Goal: Task Accomplishment & Management: Manage account settings

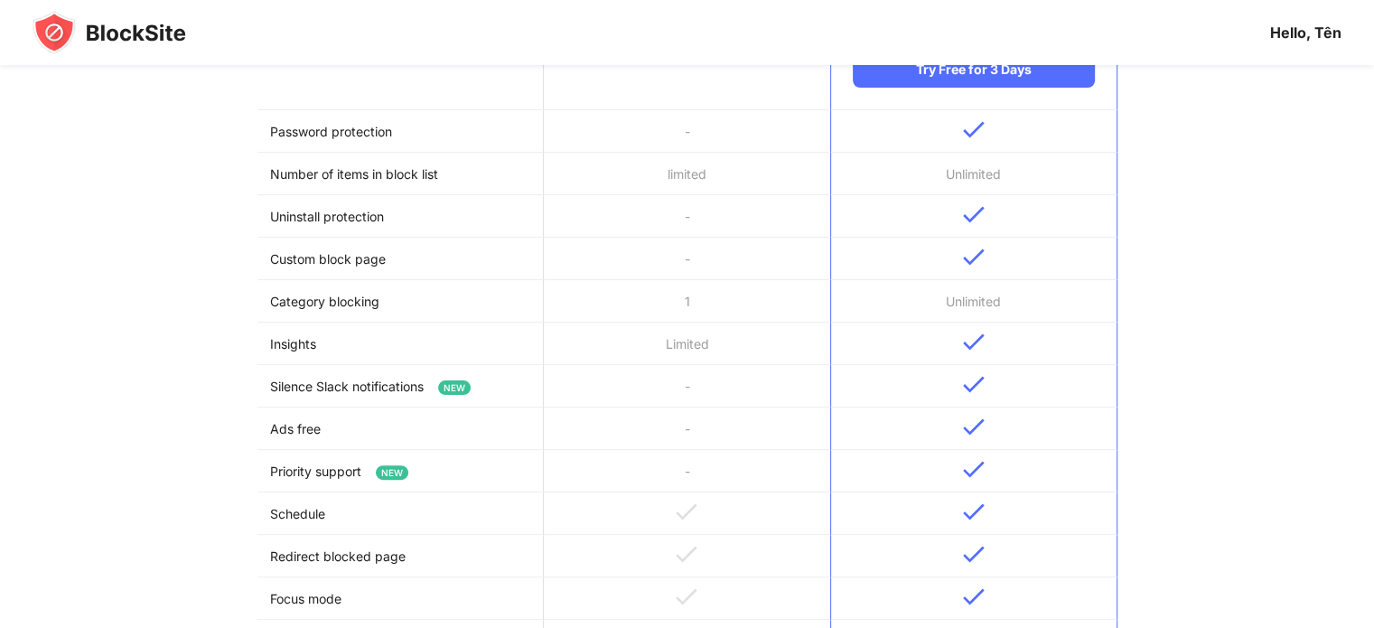
scroll to position [181, 0]
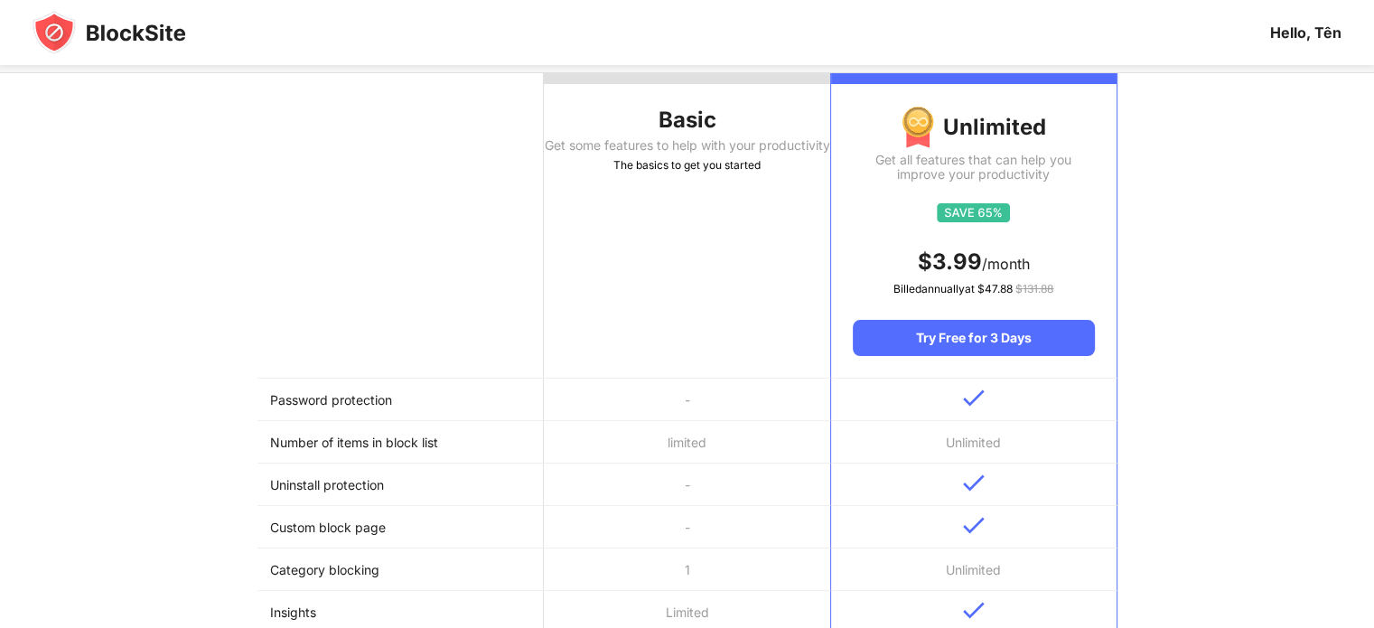
click at [80, 37] on img at bounding box center [110, 32] width 154 height 43
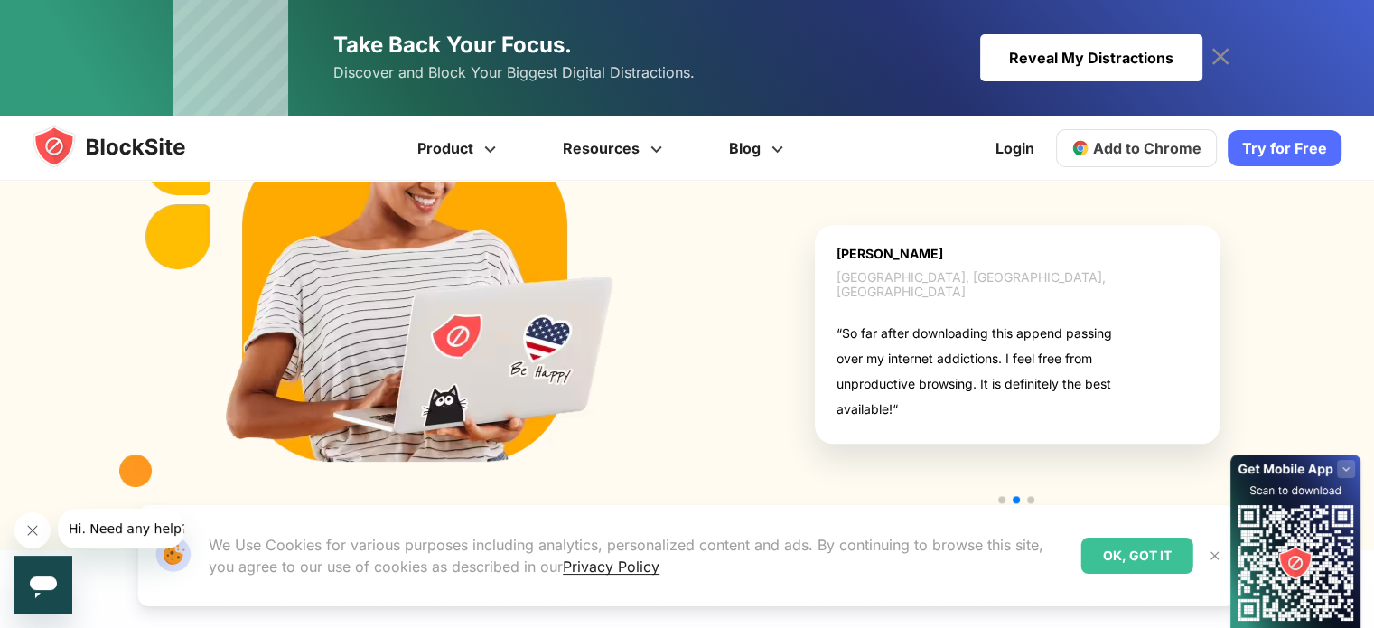
scroll to position [1982, 0]
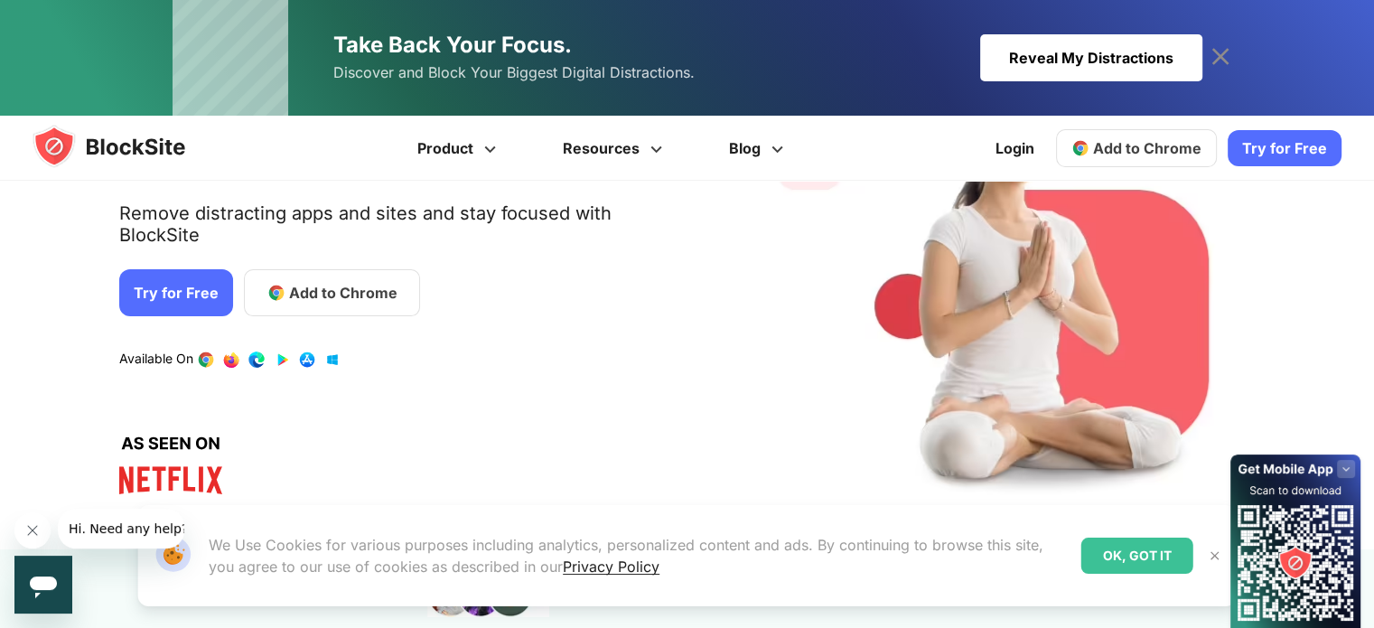
scroll to position [181, 0]
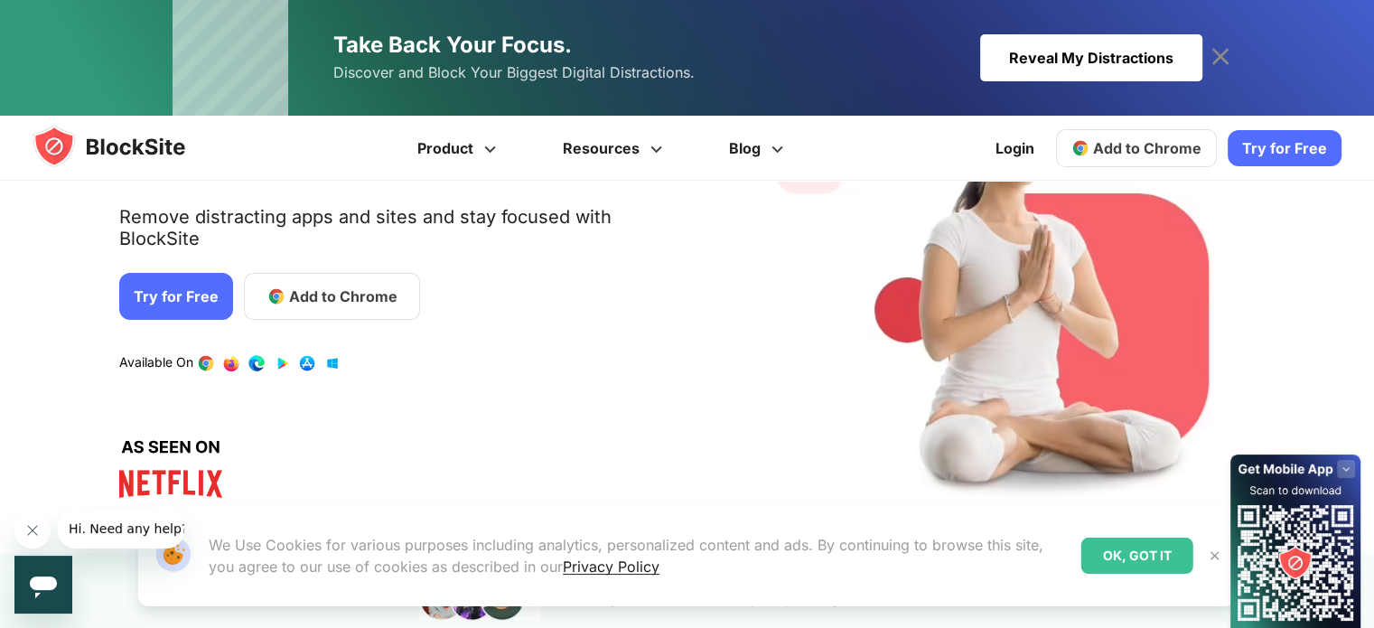
scroll to position [181, 0]
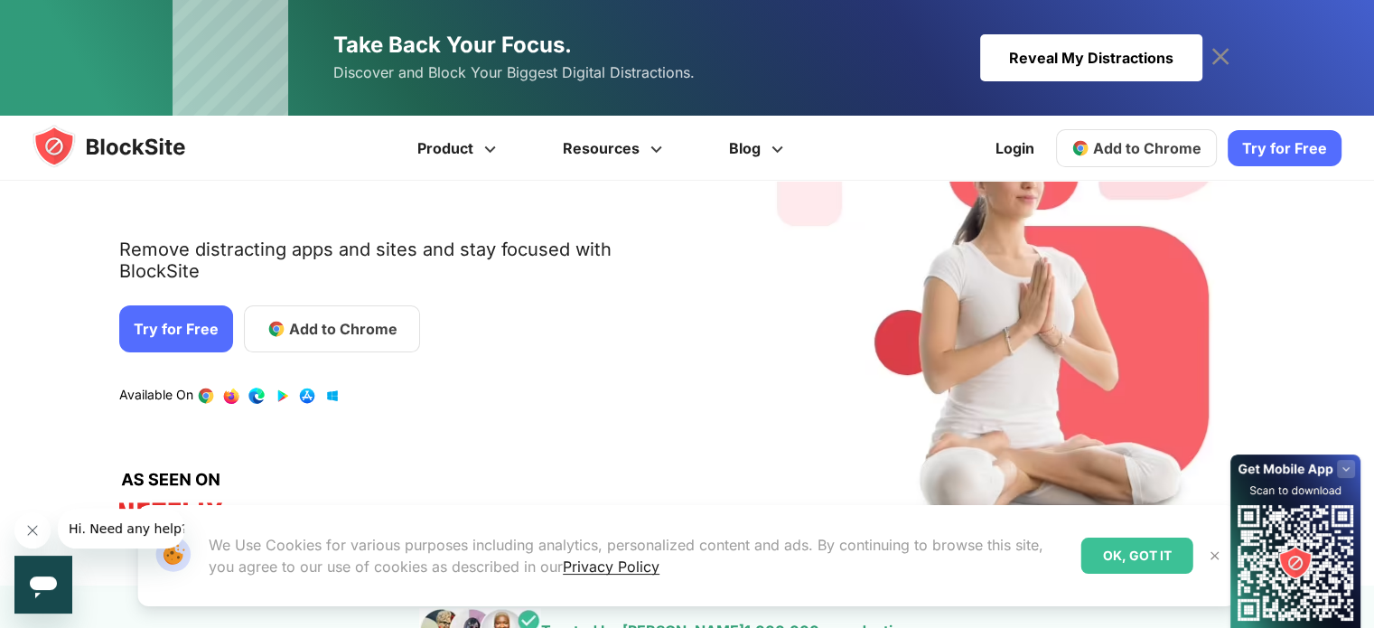
click at [167, 311] on link "Try for Free" at bounding box center [176, 328] width 114 height 47
click at [304, 318] on span "Add to Chrome" at bounding box center [343, 329] width 108 height 22
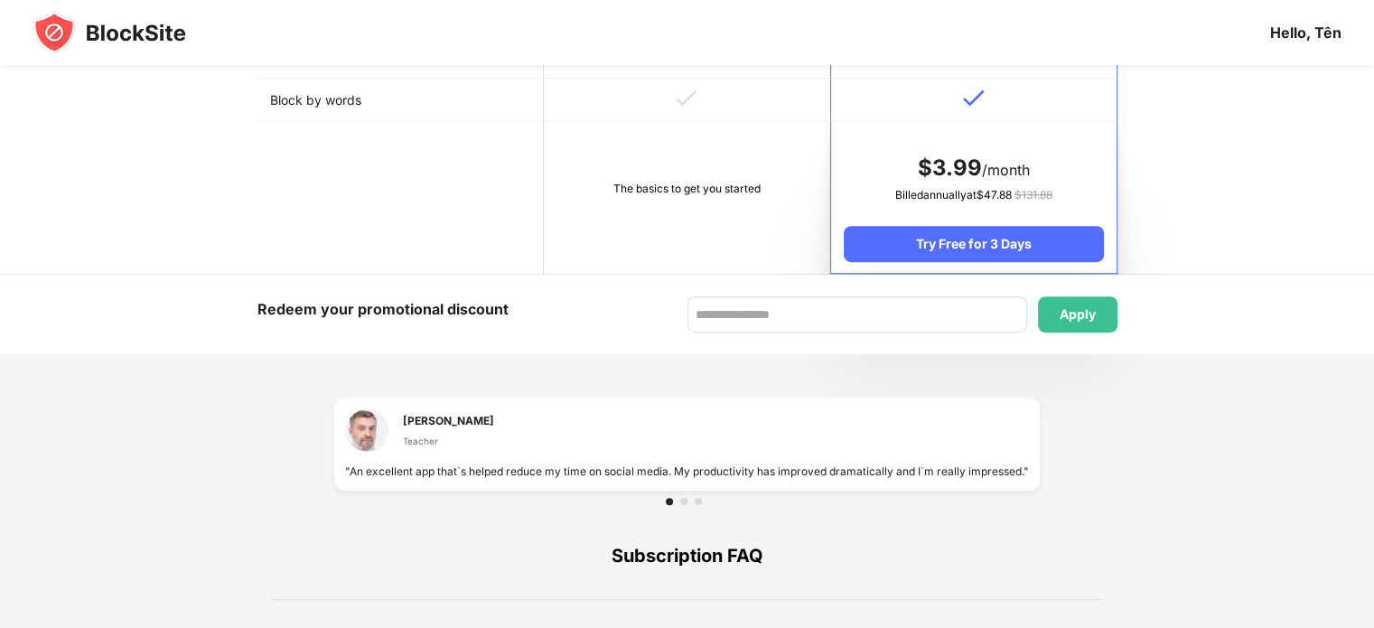
scroll to position [994, 0]
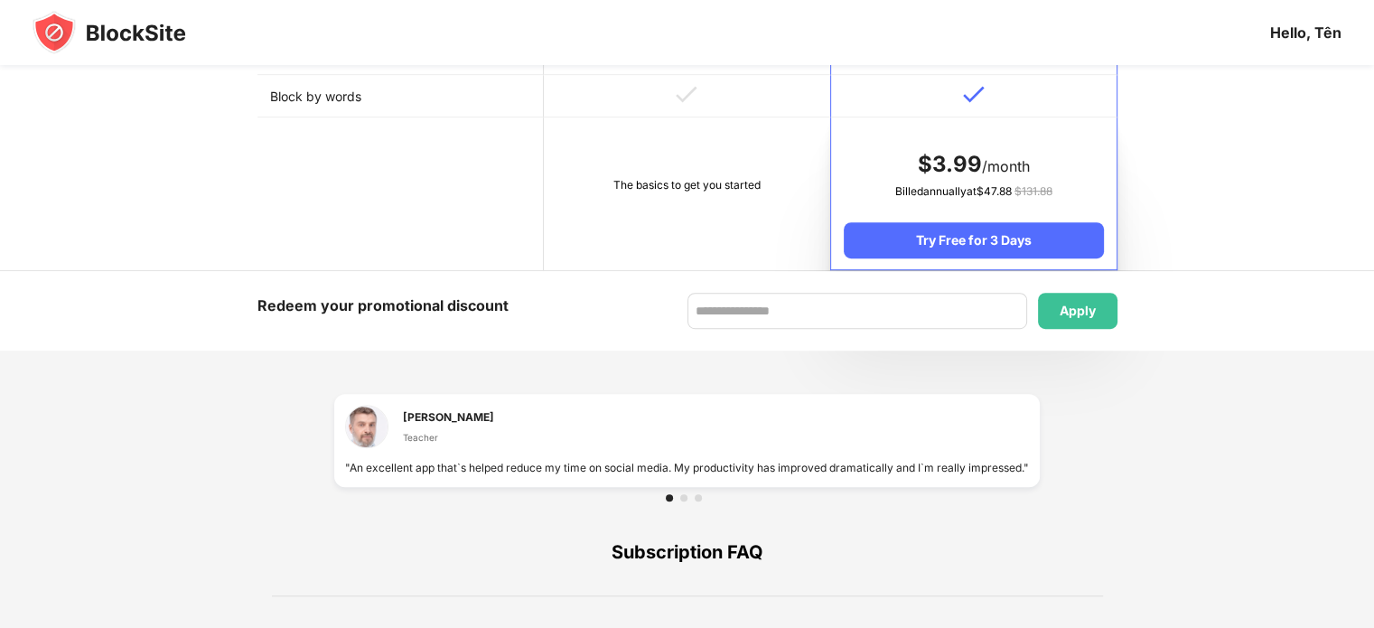
click at [706, 211] on td "The basics to get you started" at bounding box center [687, 193] width 286 height 153
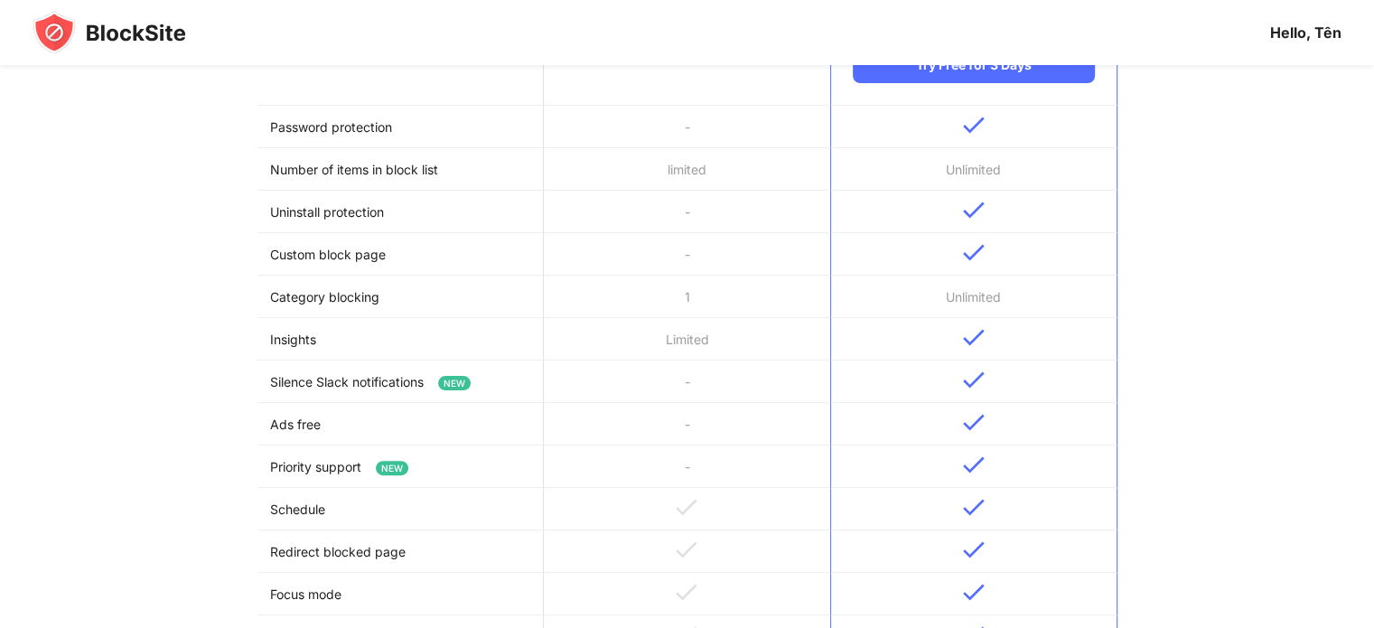
scroll to position [452, 0]
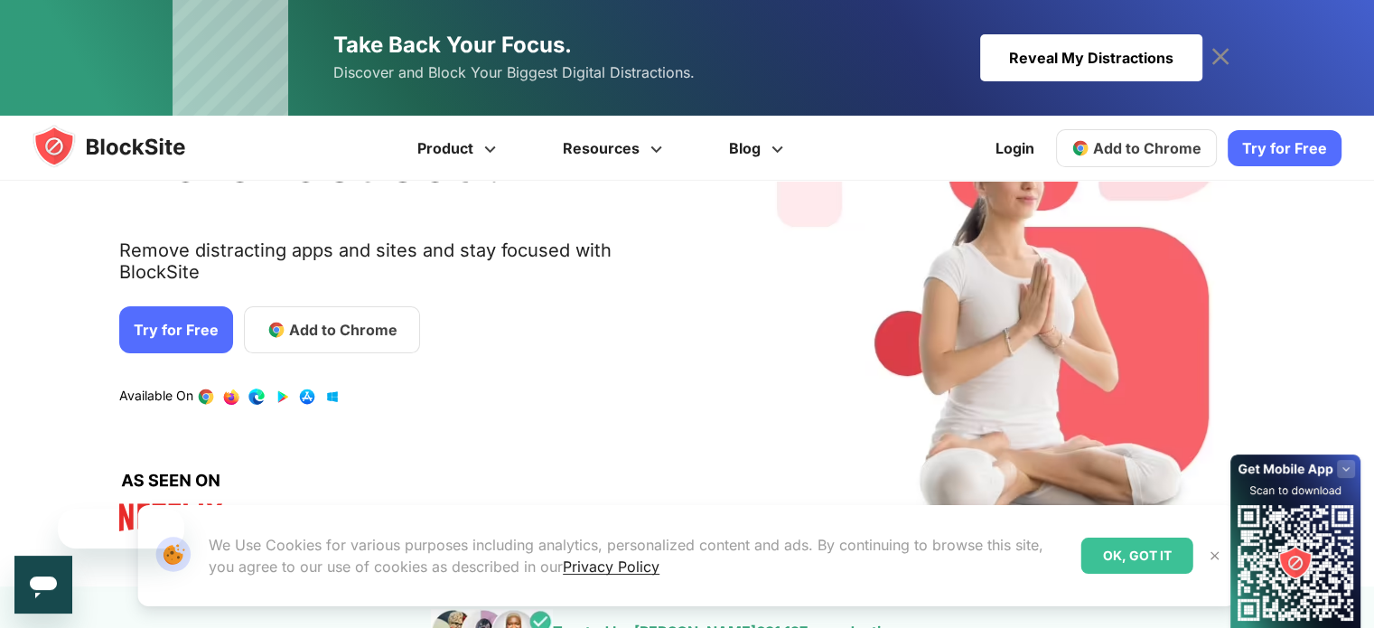
scroll to position [181, 0]
click at [298, 325] on link "Add to Chrome" at bounding box center [332, 328] width 176 height 47
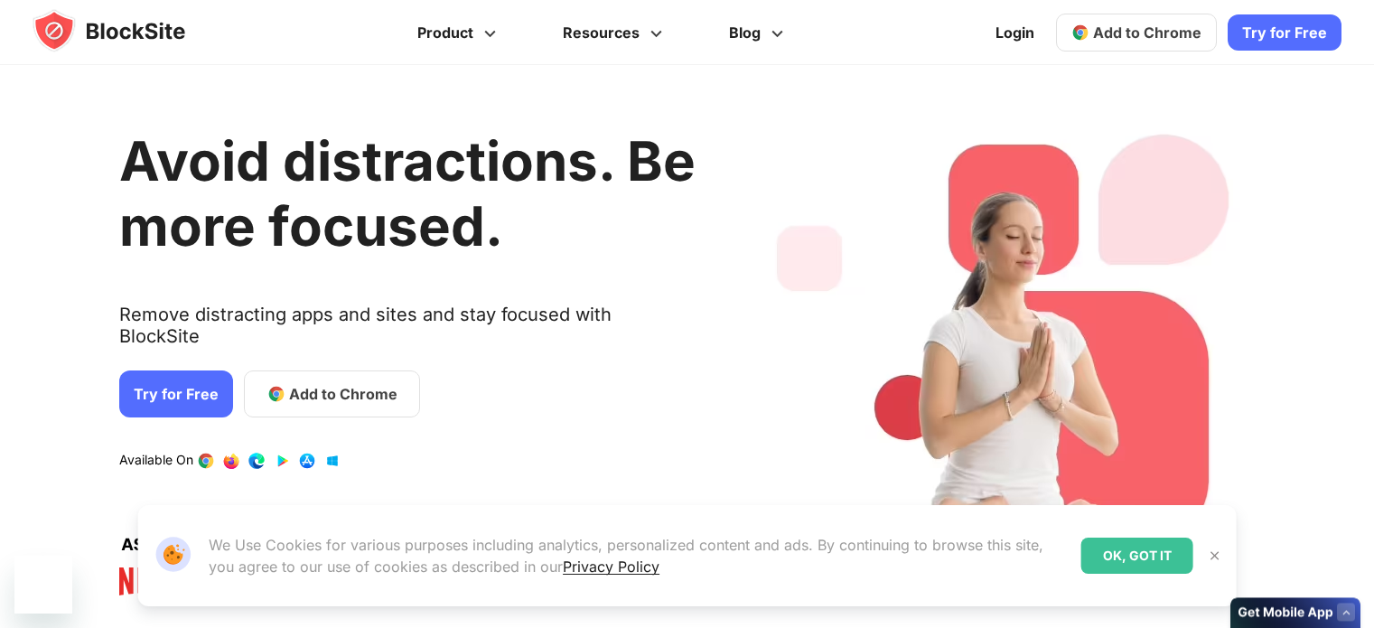
scroll to position [181, 0]
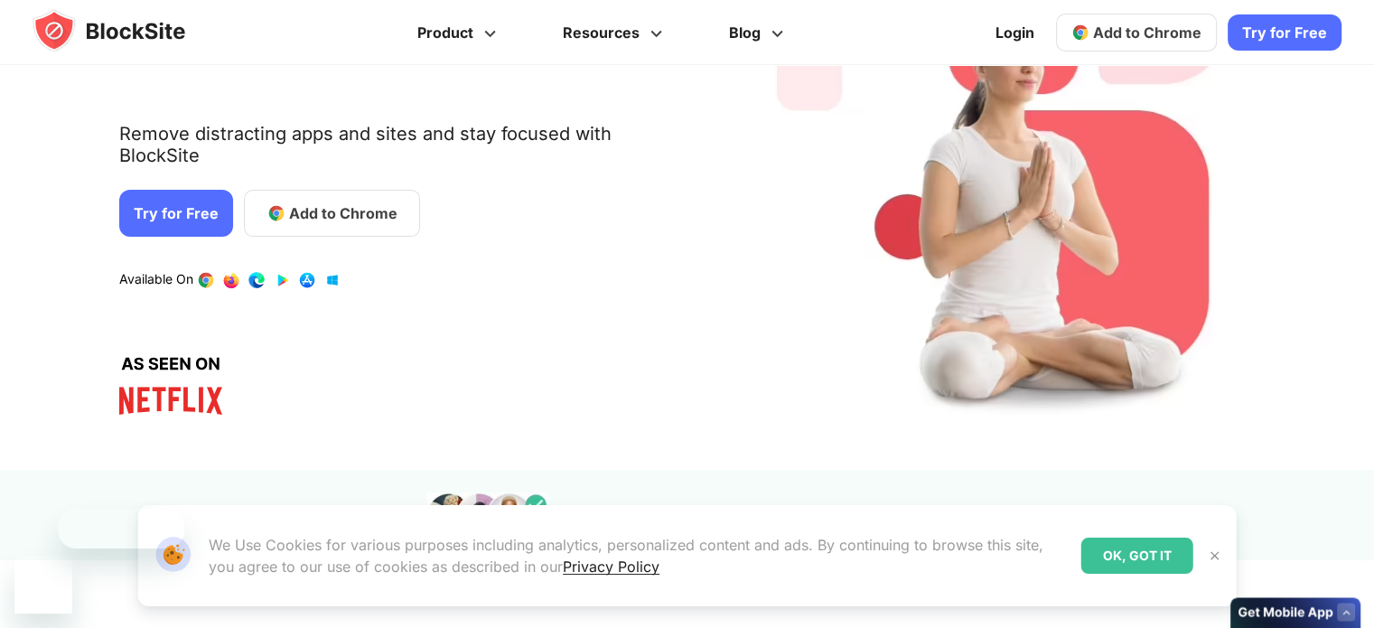
click at [181, 190] on link "Try for Free" at bounding box center [176, 213] width 114 height 47
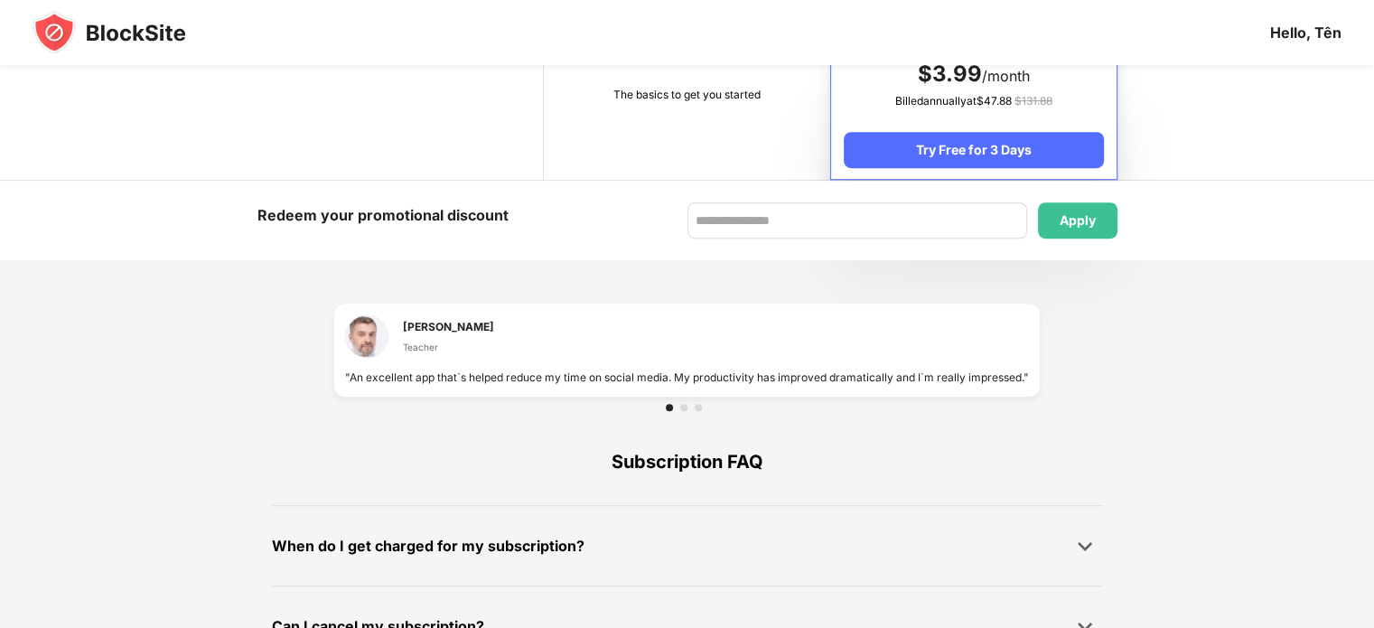
scroll to position [1222, 0]
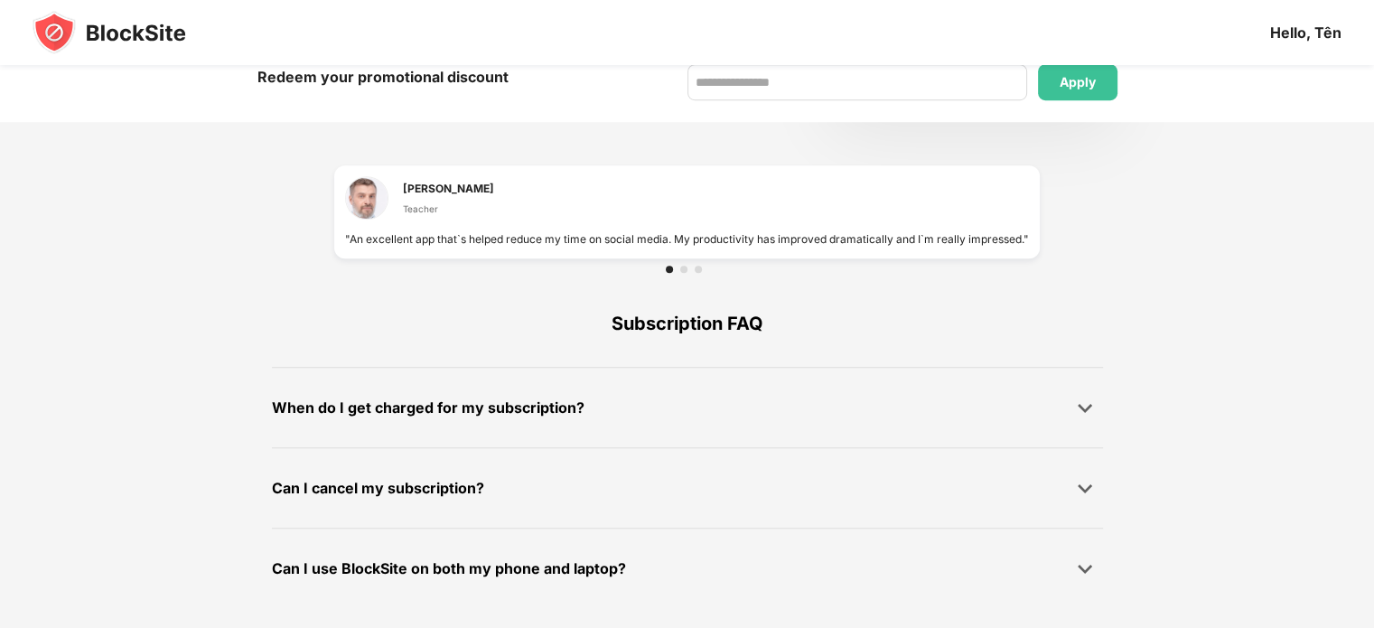
click at [74, 26] on img at bounding box center [110, 32] width 154 height 43
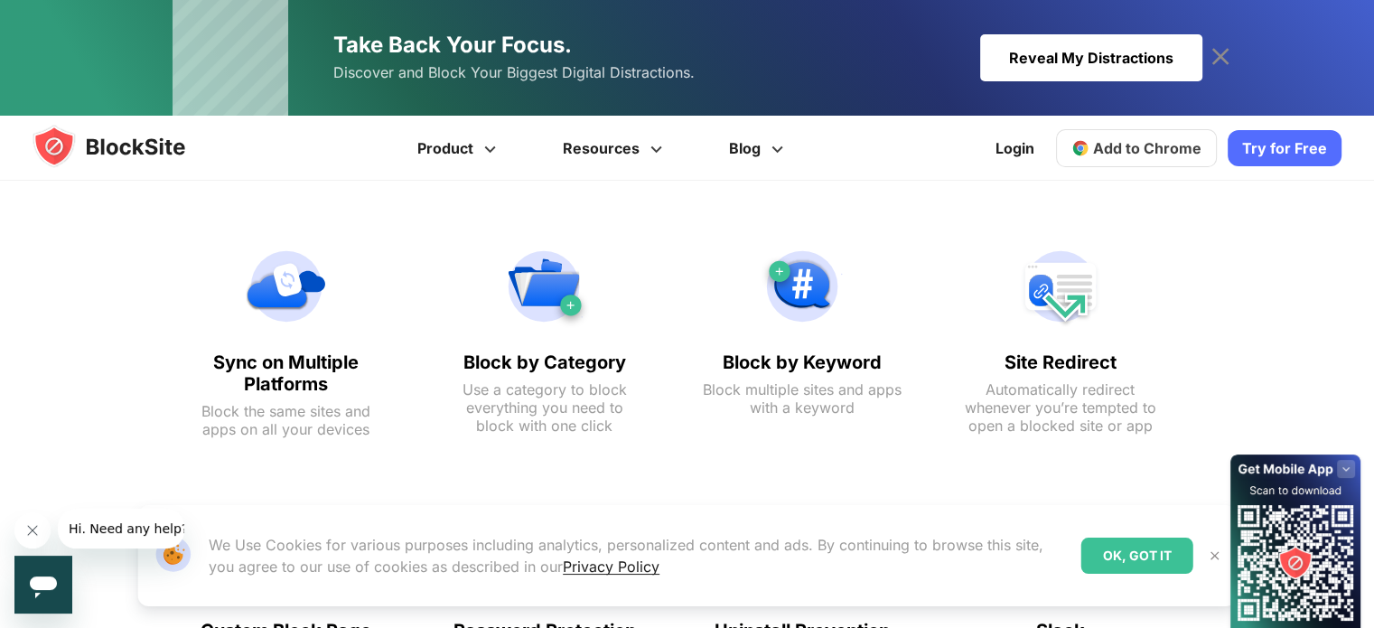
scroll to position [903, 0]
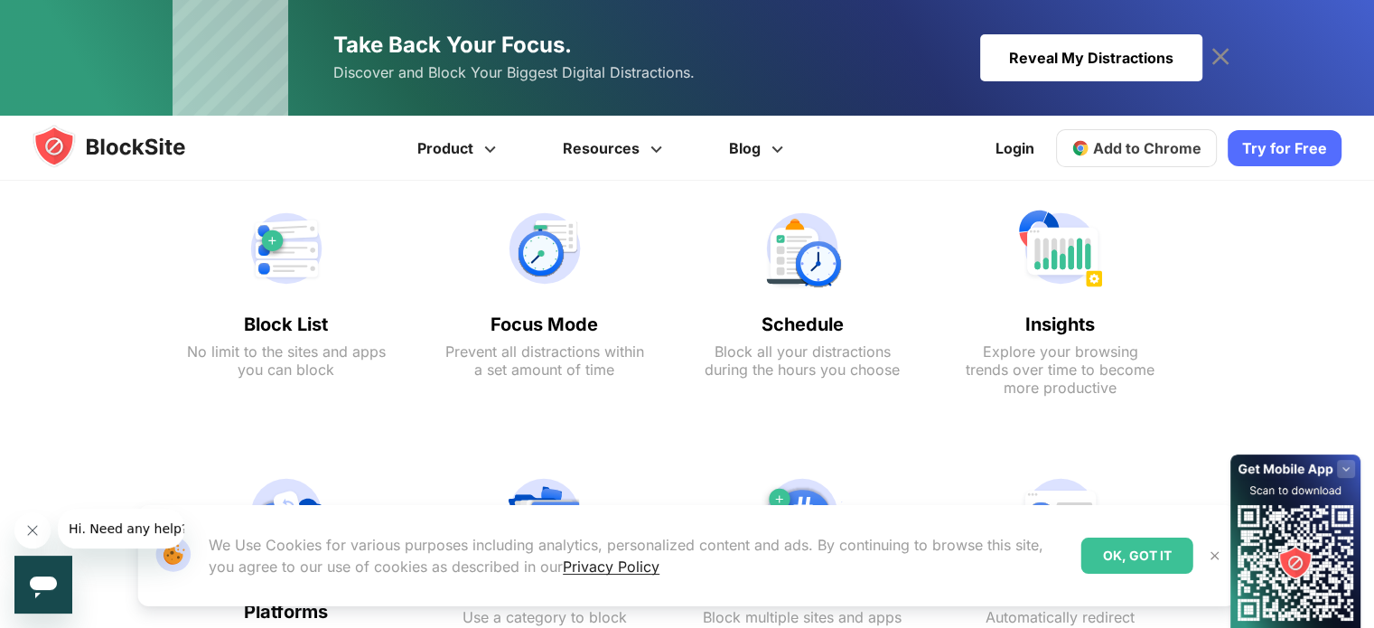
click at [1247, 142] on link "Try for Free" at bounding box center [1285, 148] width 114 height 36
click at [1182, 144] on span "Add to Chrome" at bounding box center [1147, 148] width 108 height 18
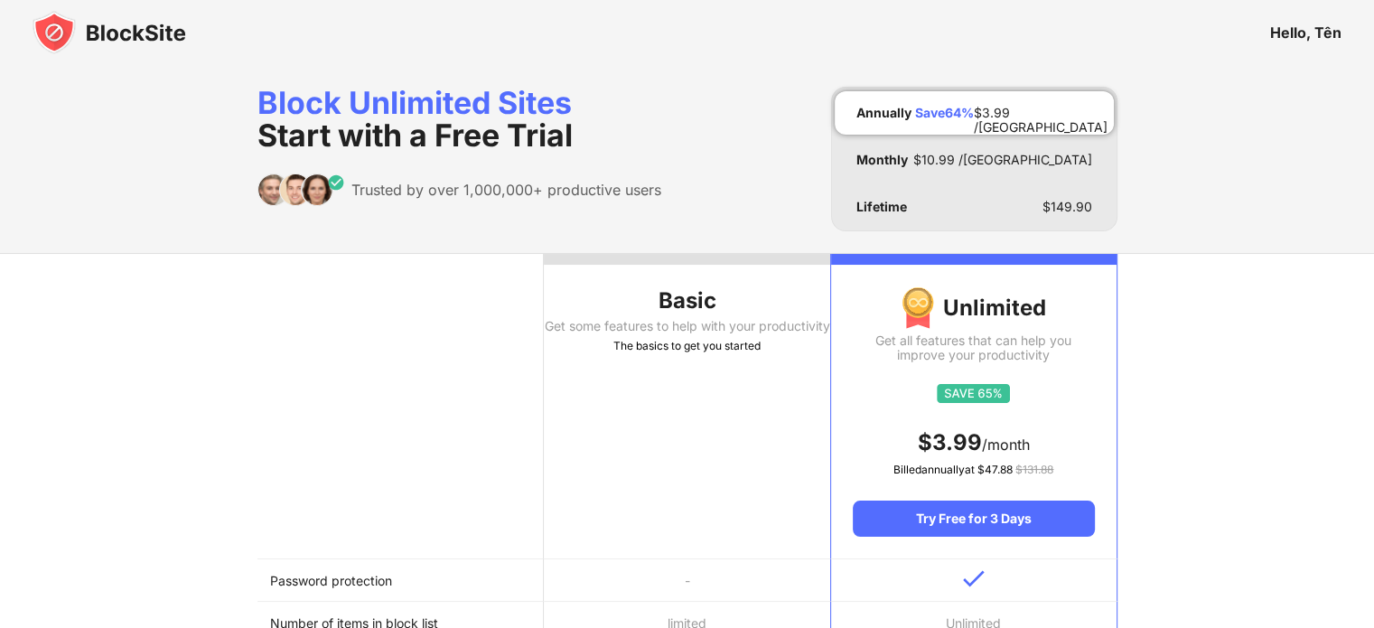
click at [703, 406] on th "Basic Get some features to help with your productivity The basics to get you st…" at bounding box center [687, 406] width 286 height 305
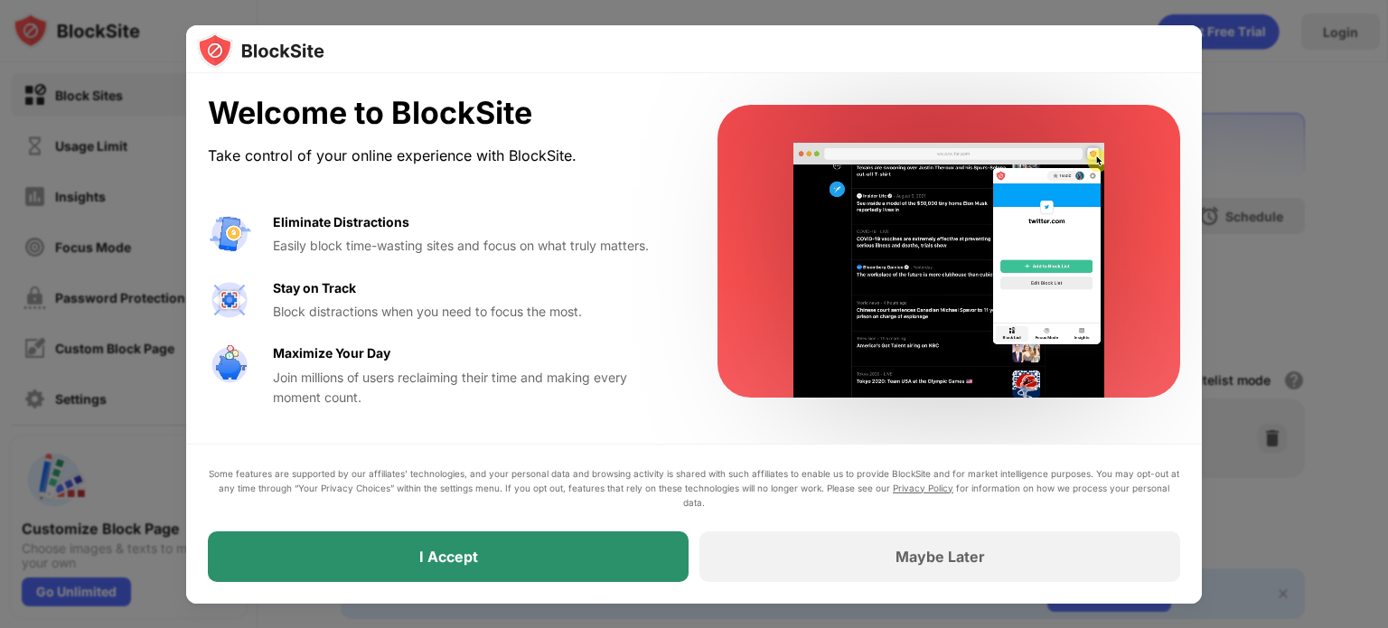
click at [397, 556] on div "I Accept" at bounding box center [448, 556] width 481 height 51
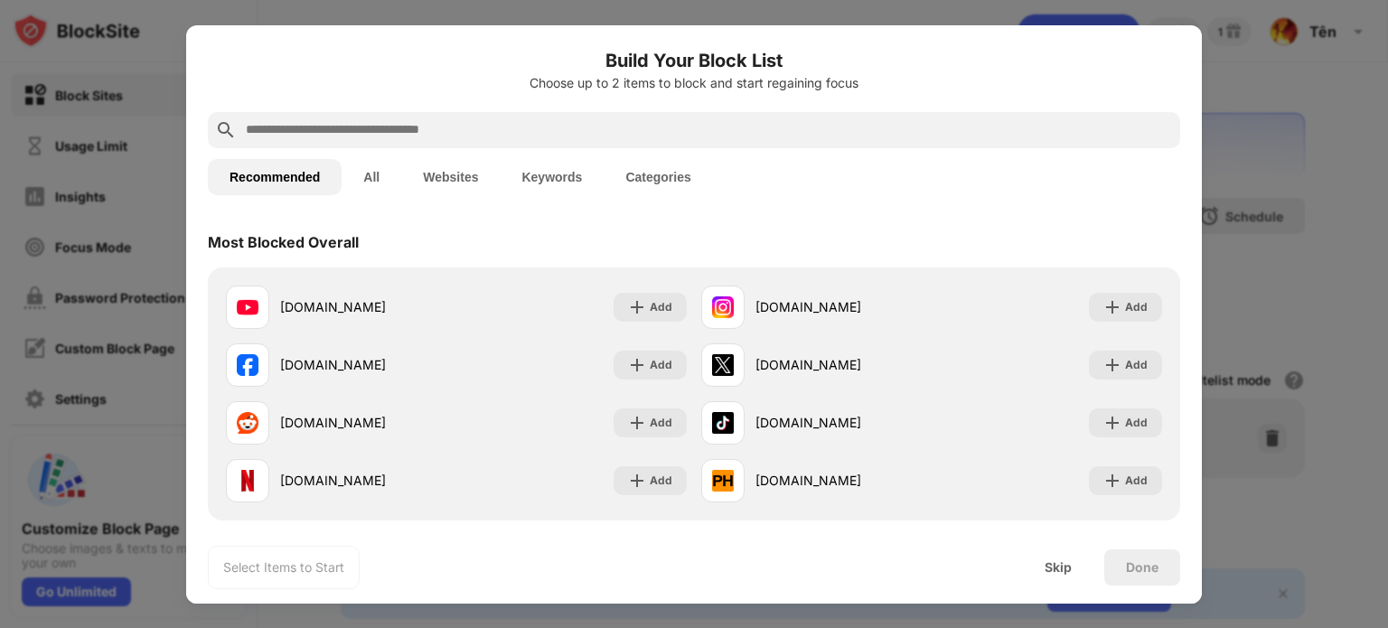
click at [380, 182] on button "All" at bounding box center [371, 177] width 60 height 36
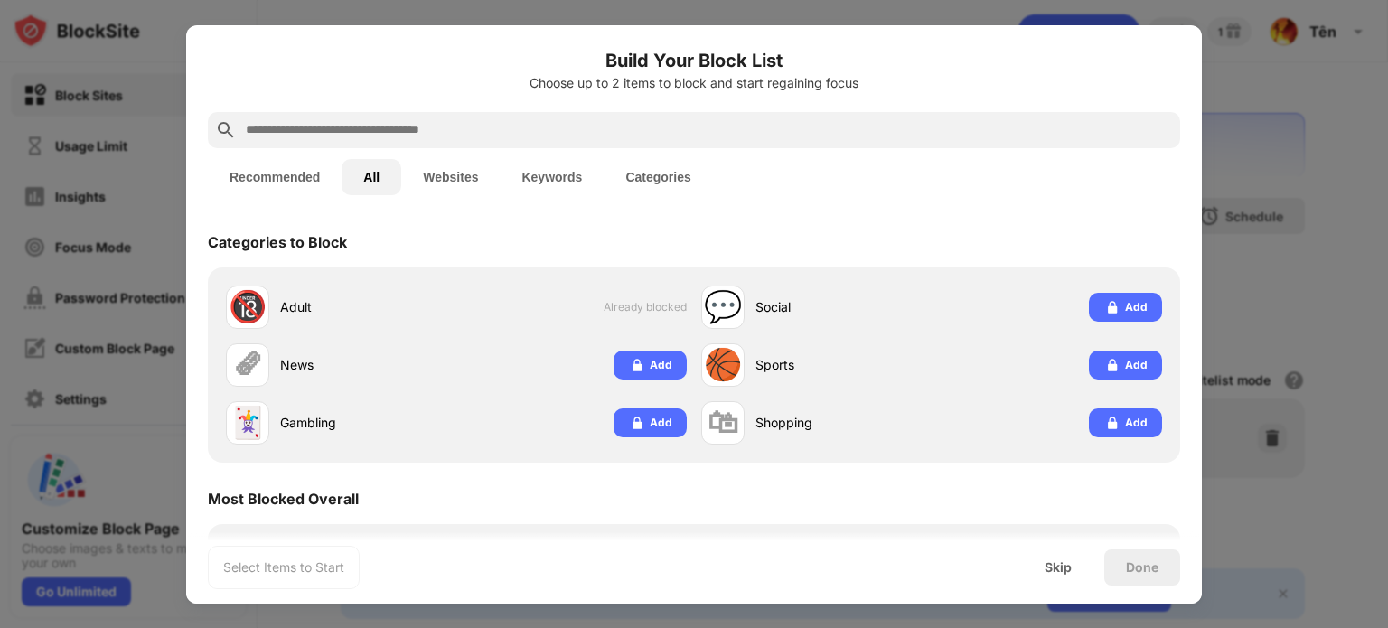
click at [442, 178] on button "Websites" at bounding box center [450, 177] width 98 height 36
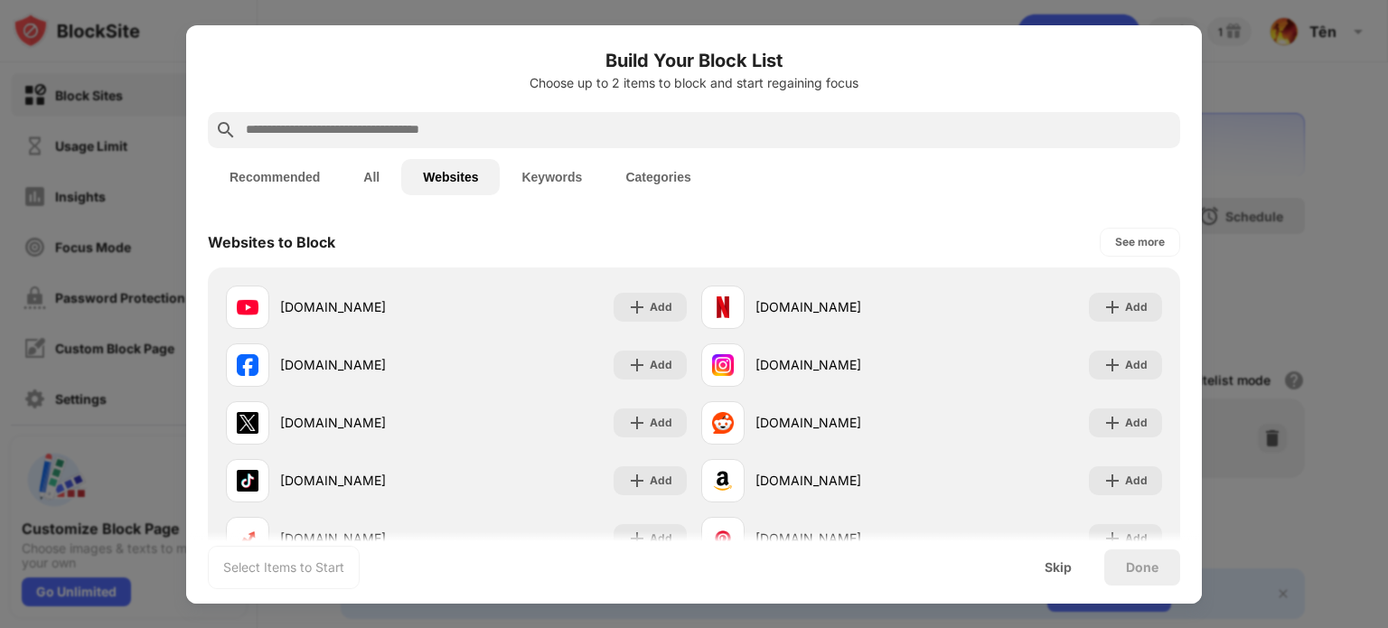
click at [375, 169] on button "All" at bounding box center [371, 177] width 60 height 36
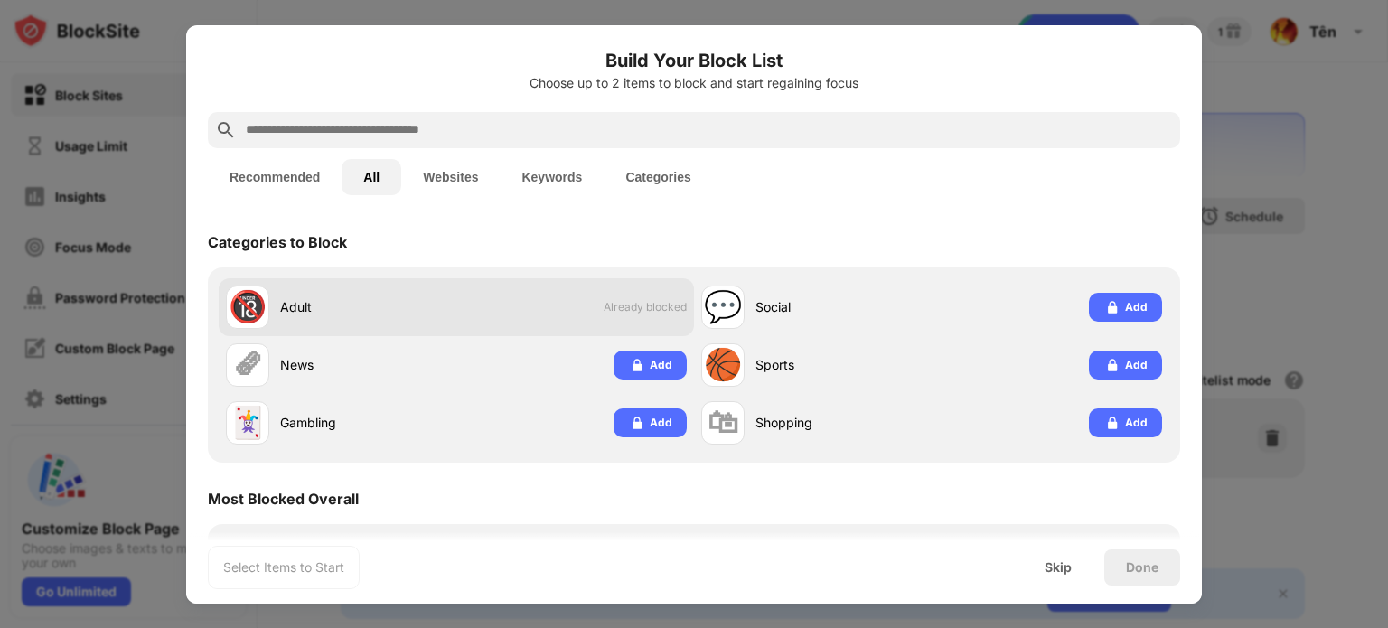
click at [630, 310] on span "Already blocked" at bounding box center [644, 307] width 83 height 14
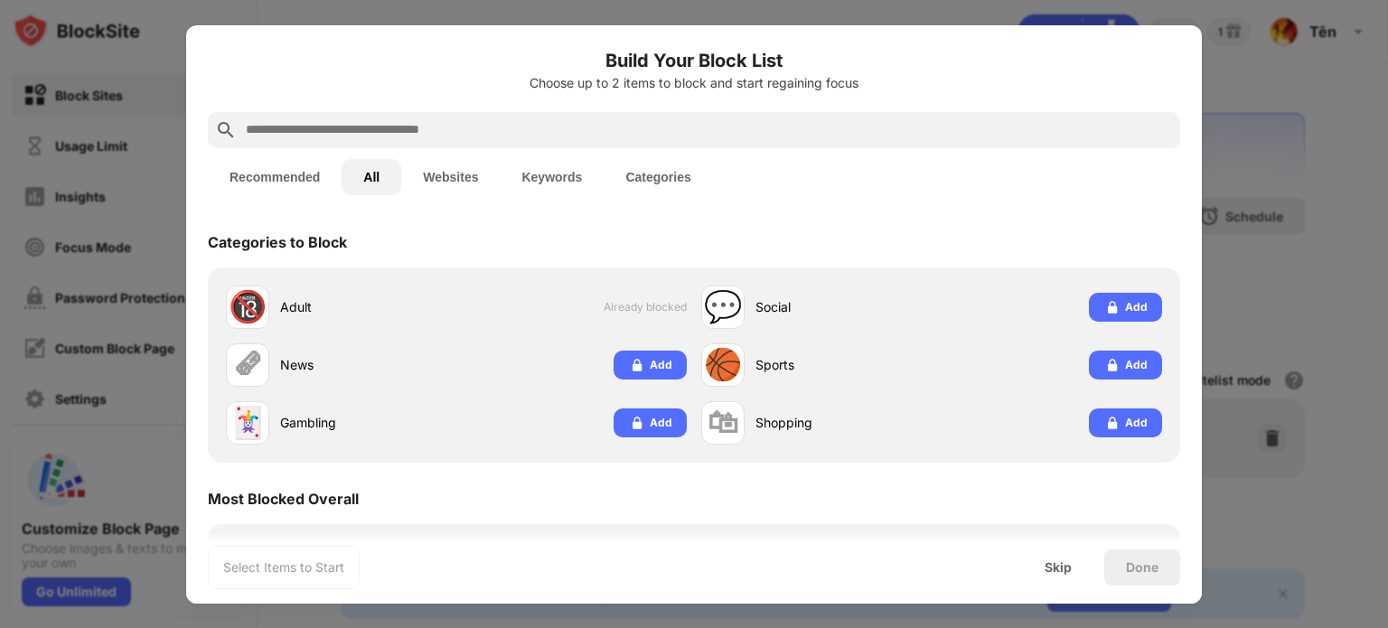
click at [483, 184] on button "Websites" at bounding box center [450, 177] width 98 height 36
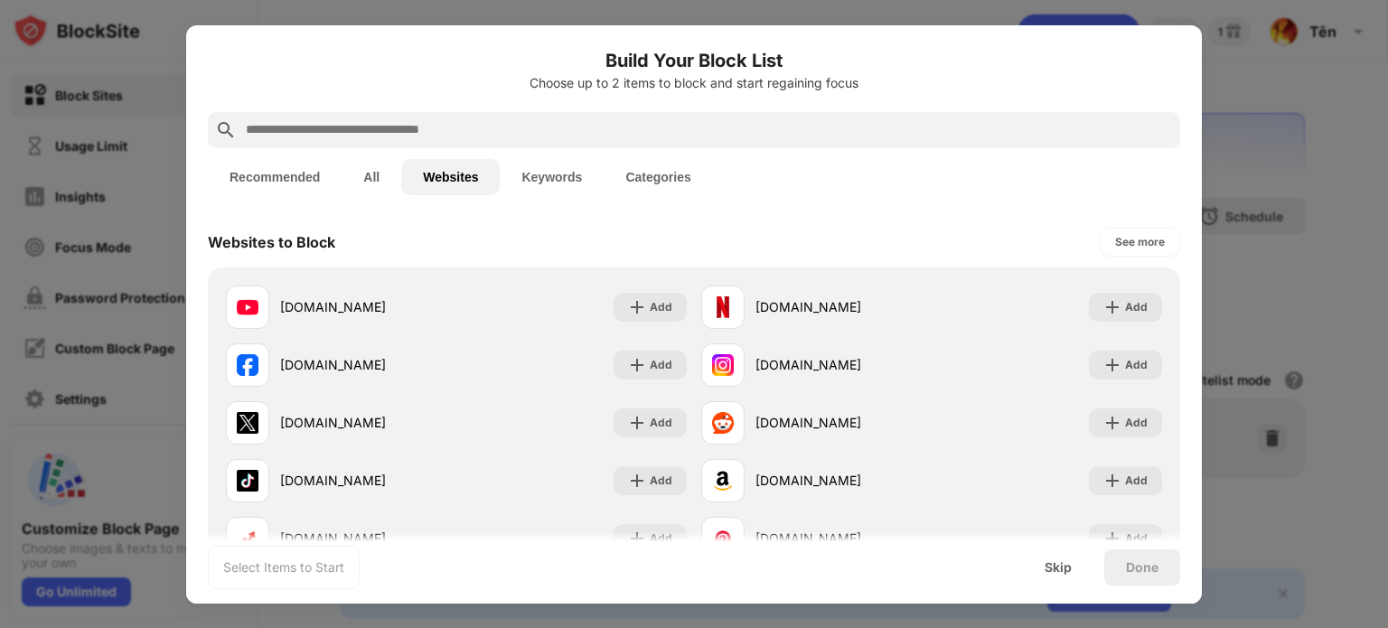
click at [546, 182] on button "Keywords" at bounding box center [552, 177] width 104 height 36
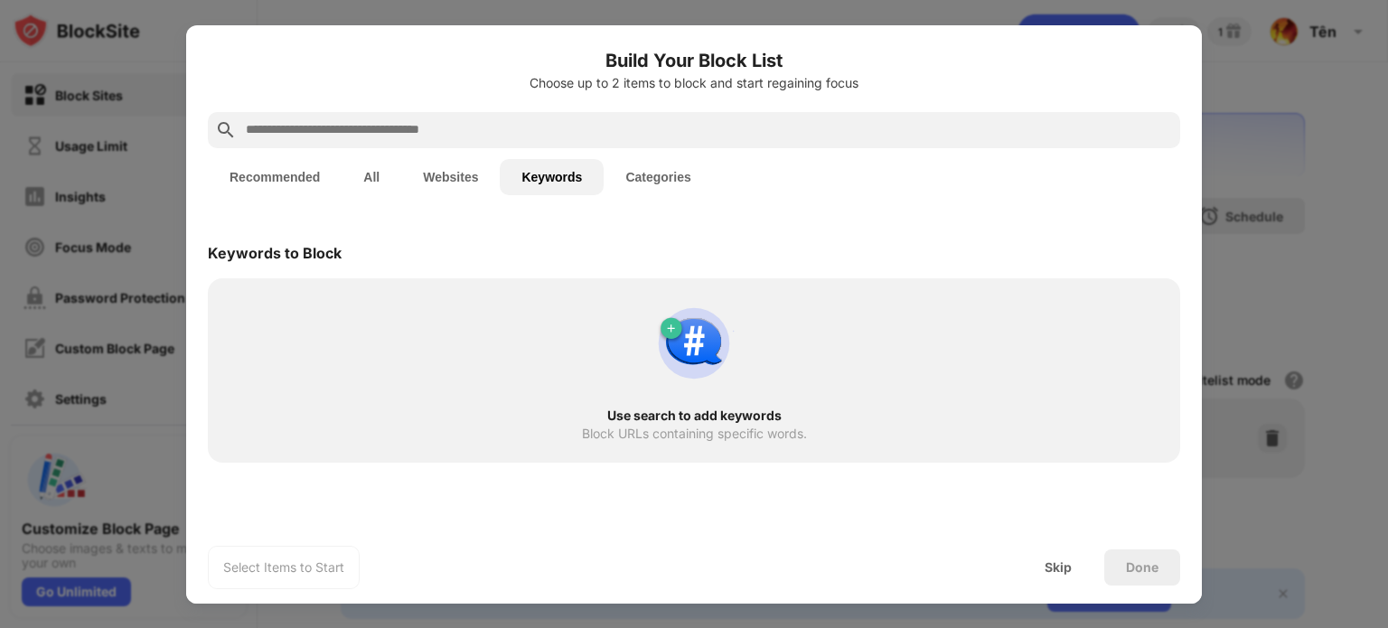
click at [657, 177] on button "Categories" at bounding box center [657, 177] width 108 height 36
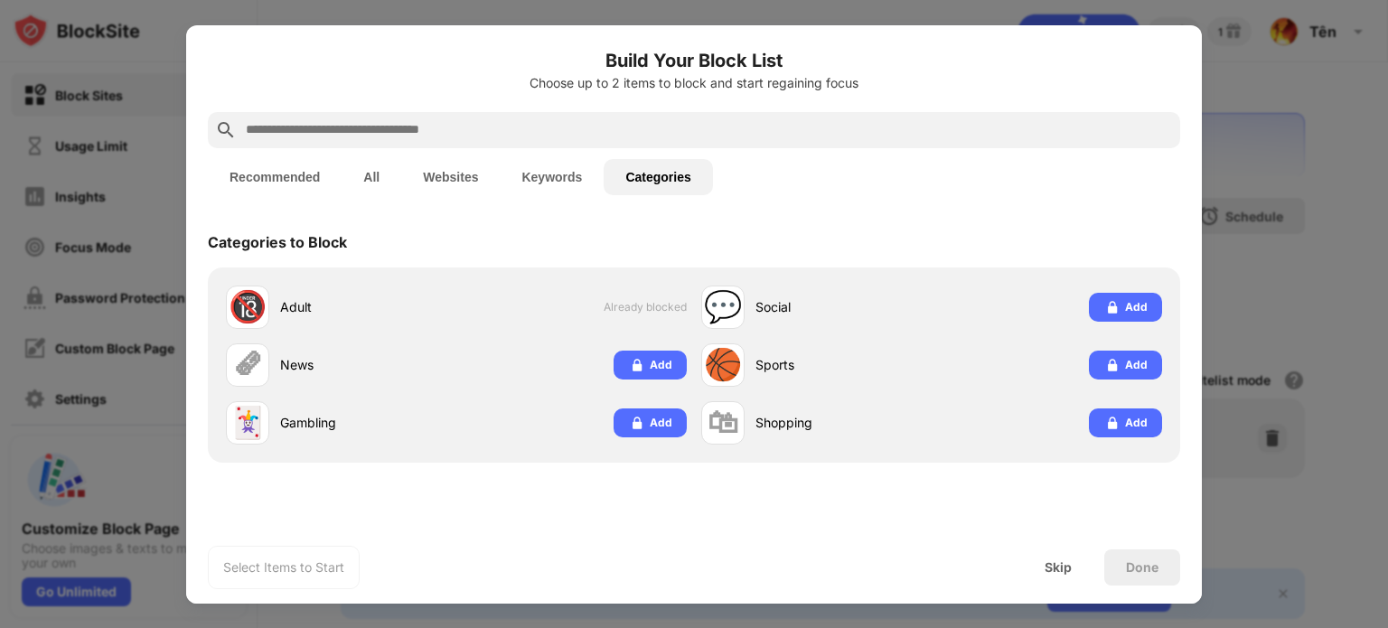
click at [272, 161] on button "Recommended" at bounding box center [275, 177] width 134 height 36
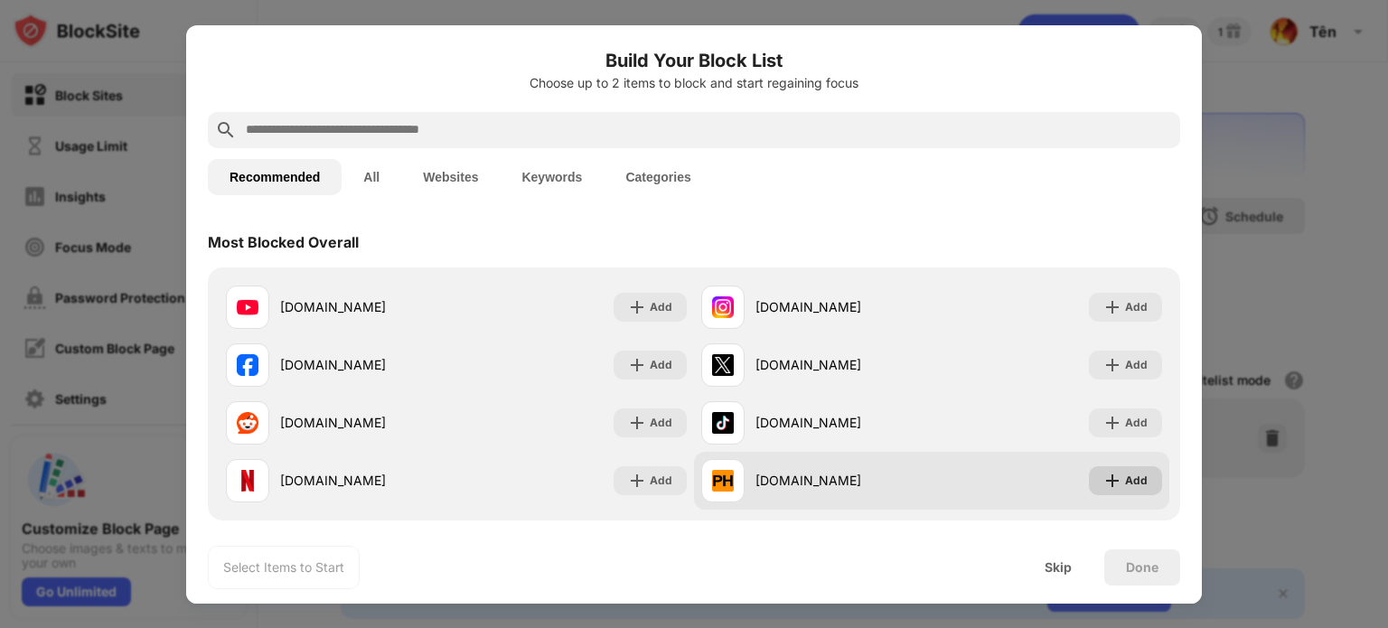
click at [1125, 481] on div "Add" at bounding box center [1136, 481] width 23 height 18
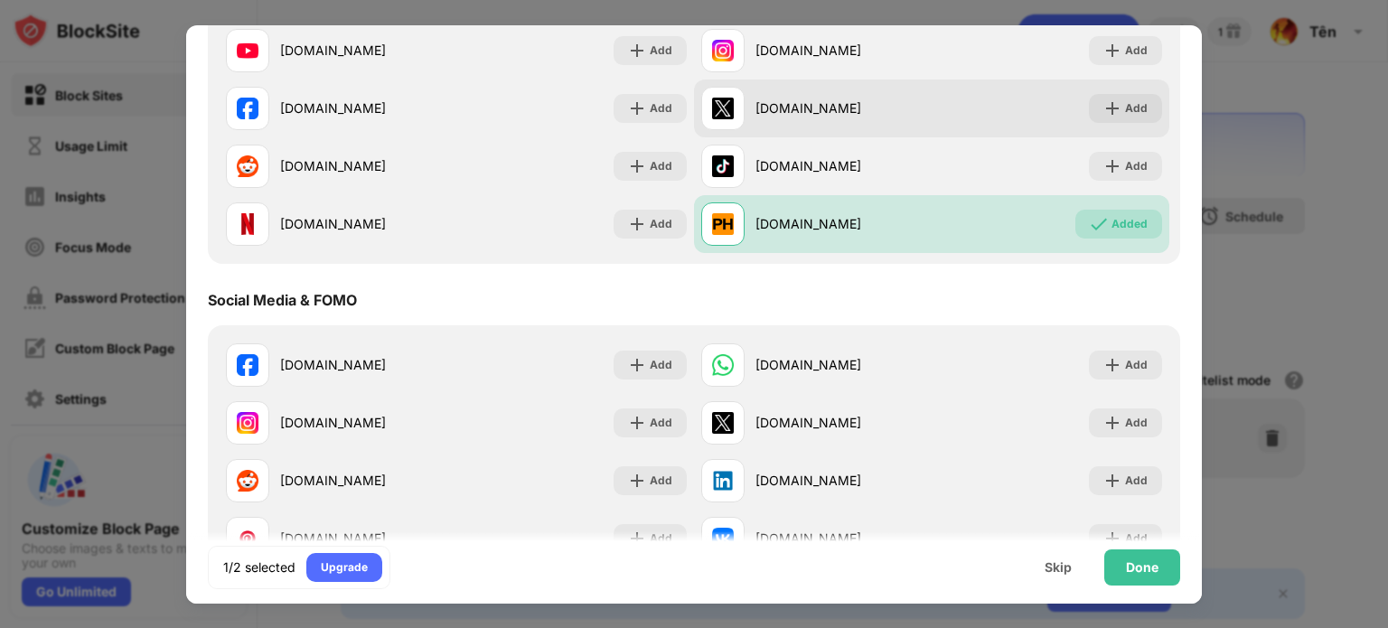
scroll to position [271, 0]
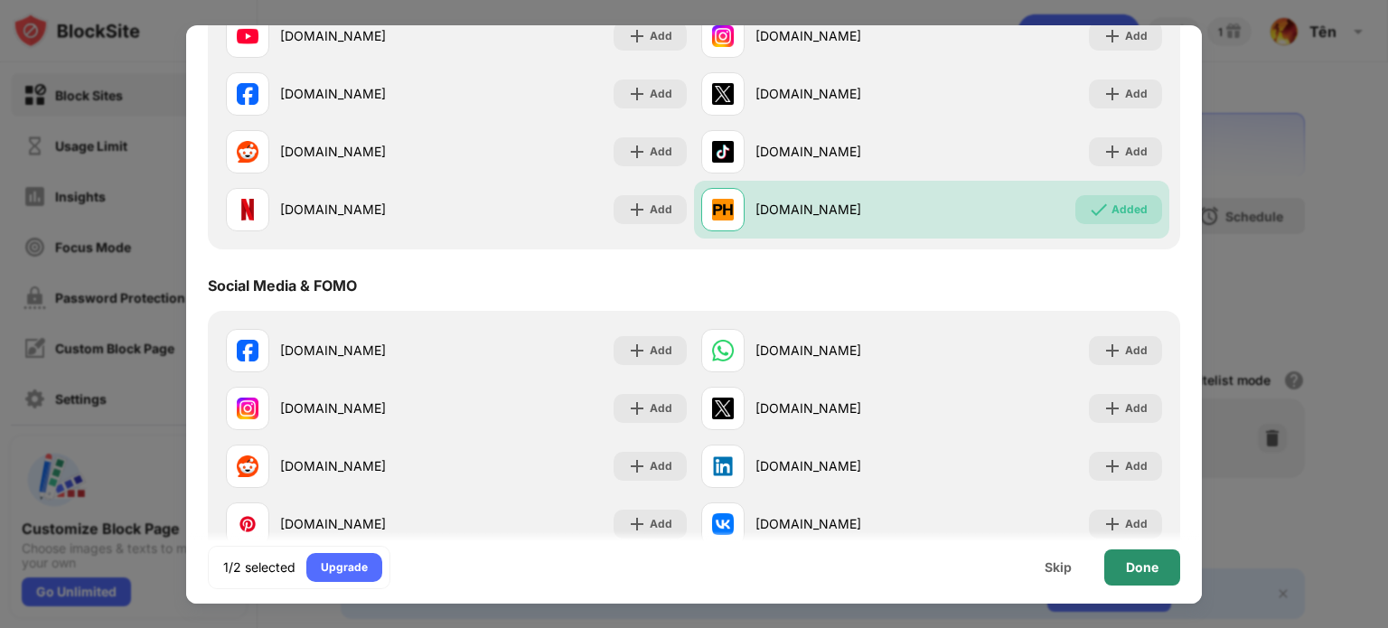
click at [1130, 563] on div "Done" at bounding box center [1142, 567] width 33 height 14
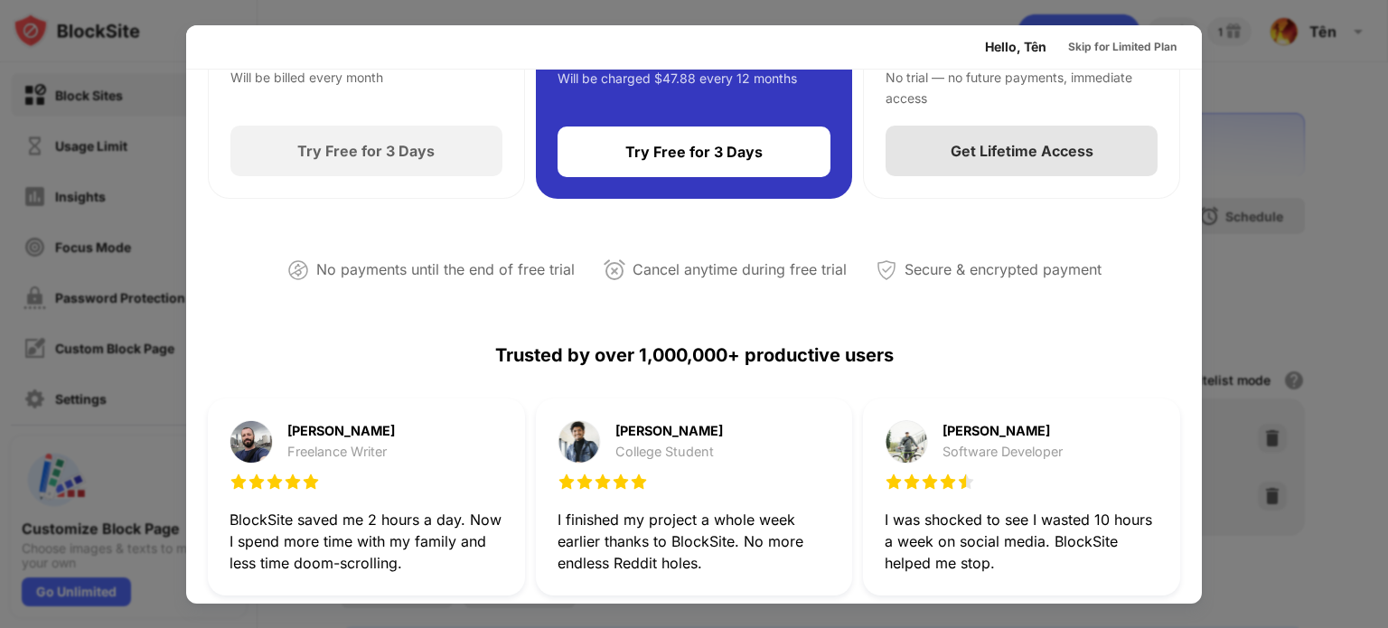
scroll to position [0, 0]
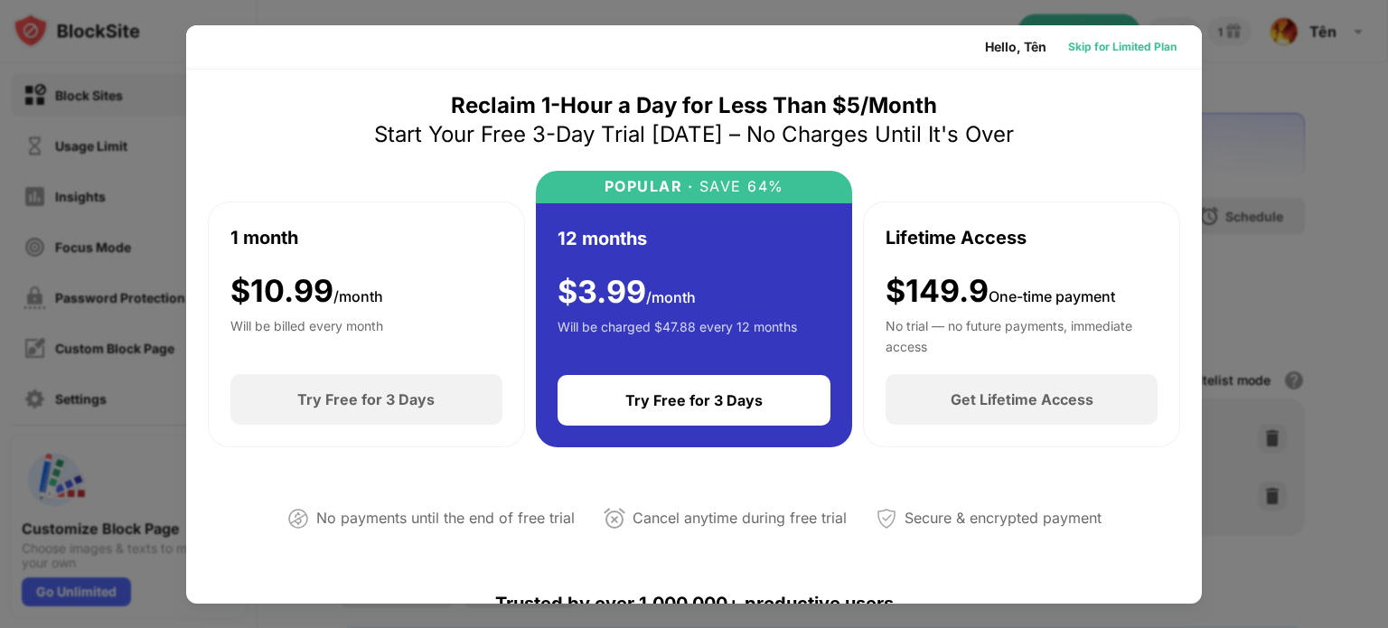
click at [1126, 42] on div "Skip for Limited Plan" at bounding box center [1122, 47] width 108 height 18
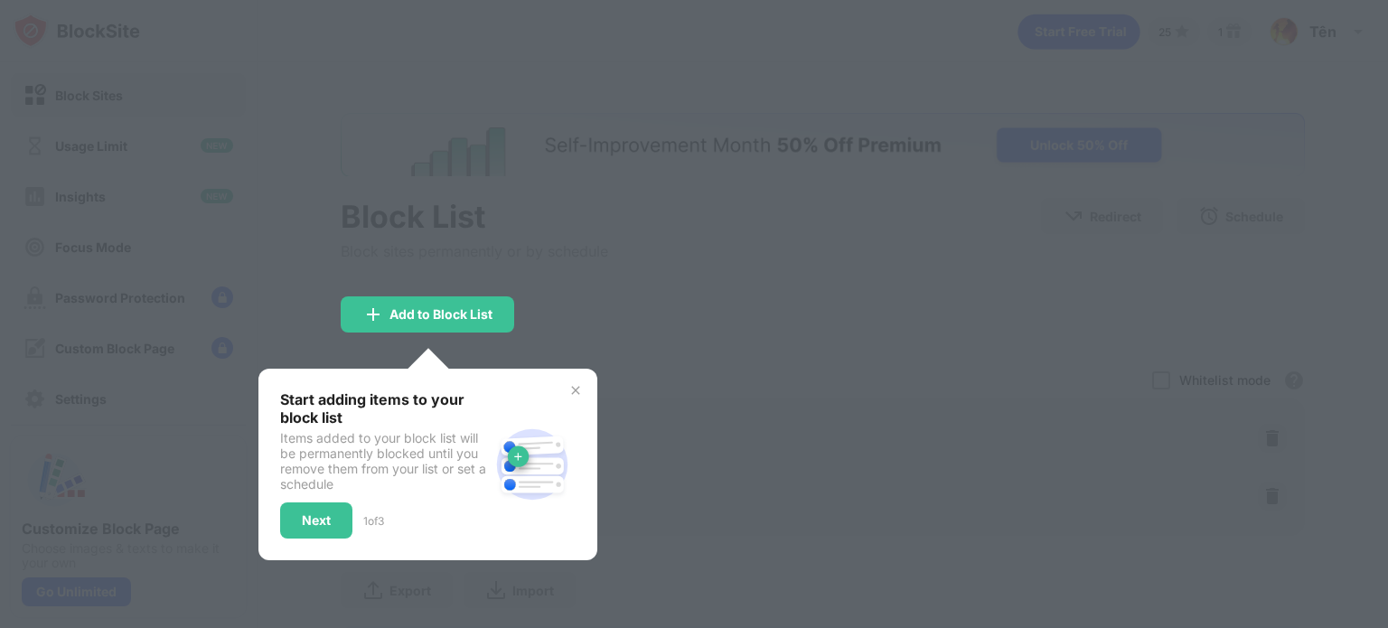
click at [344, 518] on div "Next" at bounding box center [316, 520] width 72 height 36
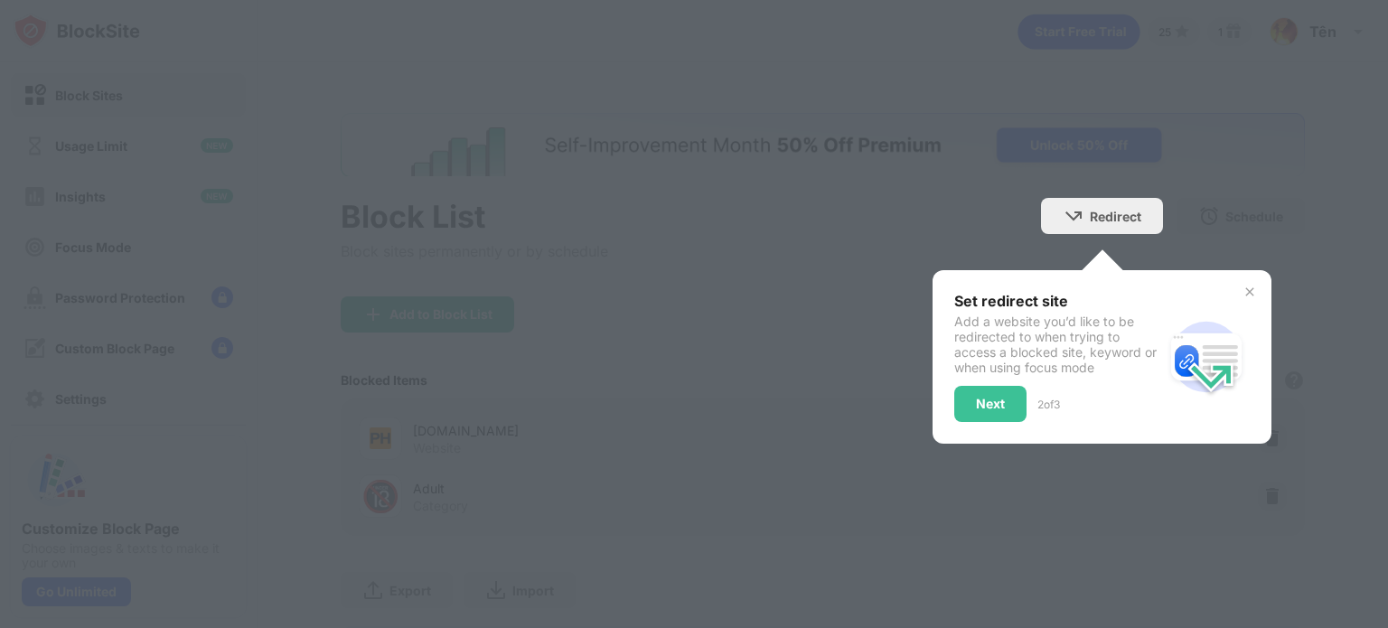
click at [807, 418] on div at bounding box center [694, 314] width 1388 height 628
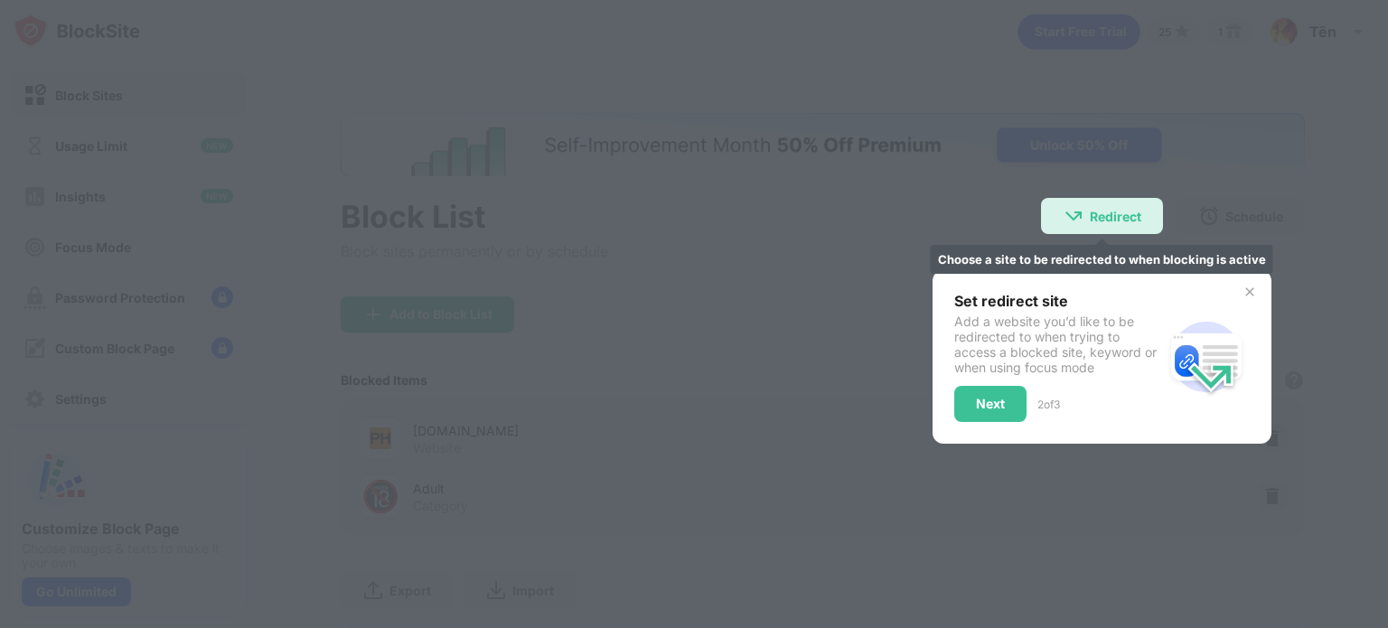
click at [1065, 221] on img at bounding box center [1073, 216] width 22 height 22
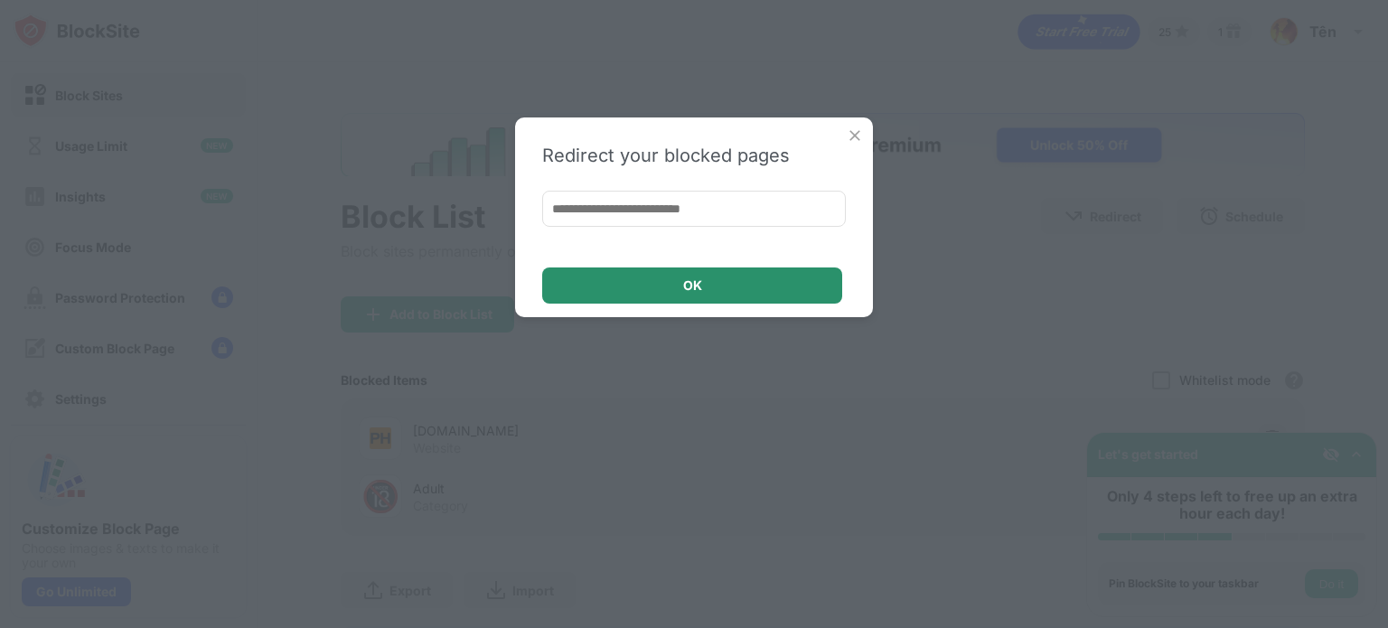
click at [764, 275] on div "OK" at bounding box center [692, 285] width 300 height 36
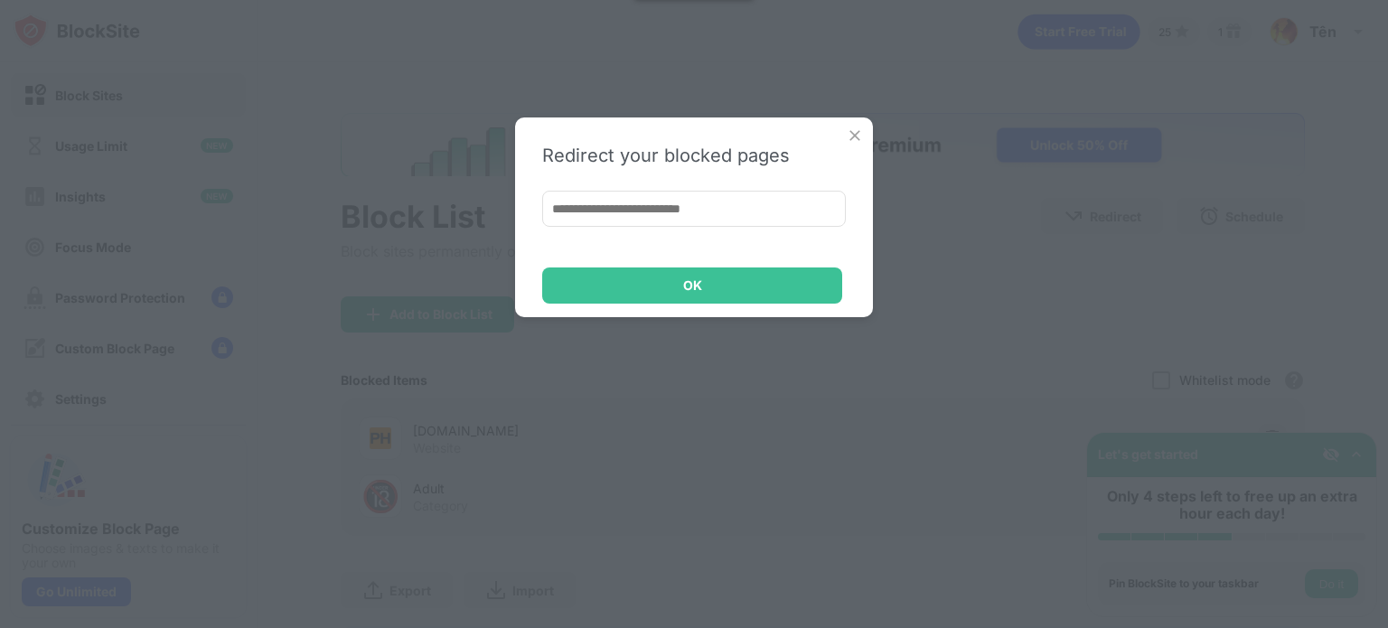
click at [853, 137] on img at bounding box center [855, 135] width 18 height 18
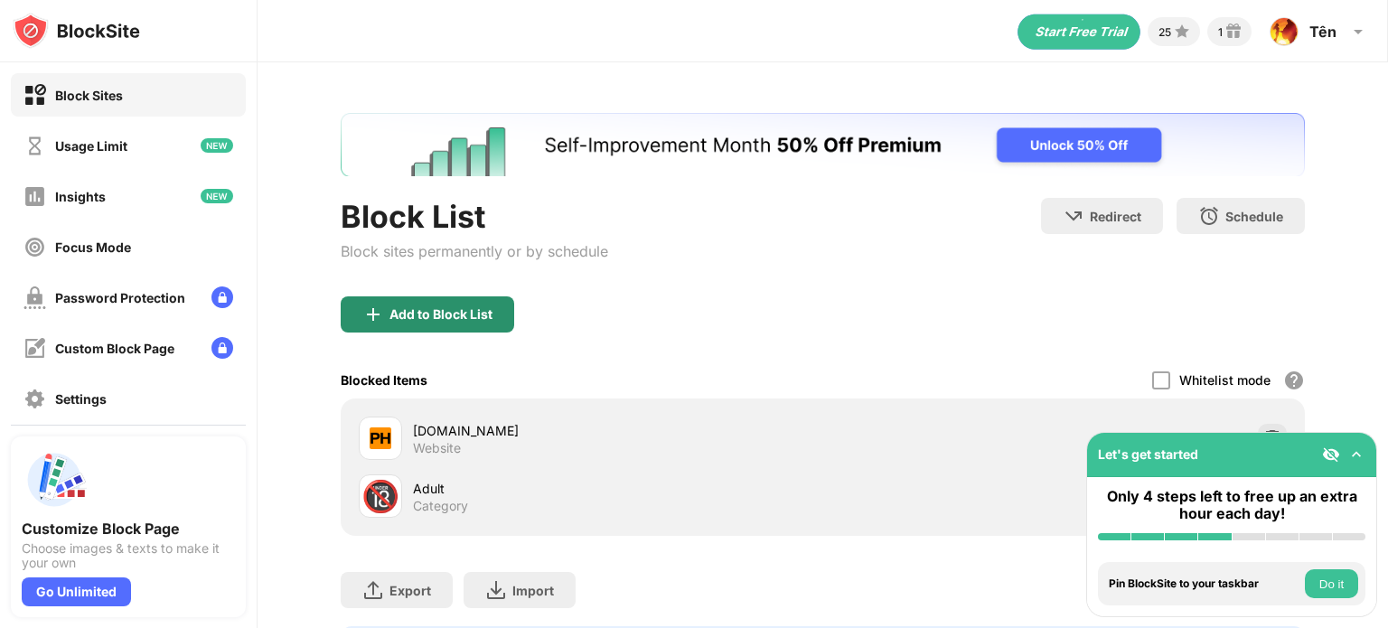
click at [457, 309] on div "Add to Block List" at bounding box center [440, 314] width 103 height 14
